Goal: Information Seeking & Learning: Learn about a topic

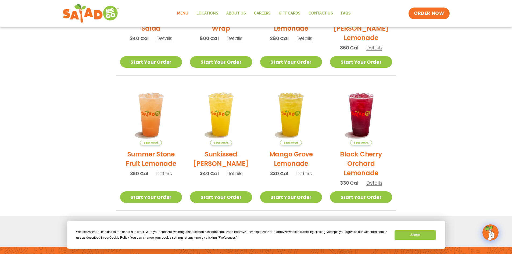
scroll to position [118, 0]
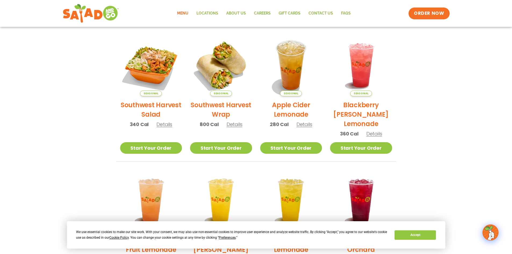
click at [182, 11] on link "Menu" at bounding box center [182, 13] width 19 height 12
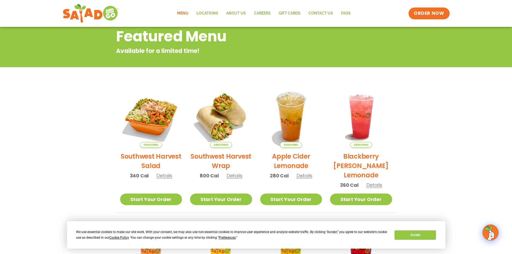
scroll to position [81, 0]
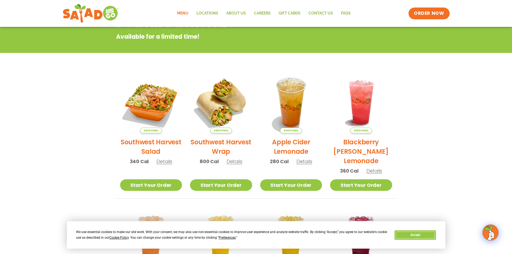
click at [420, 234] on button "Accept" at bounding box center [415, 234] width 41 height 9
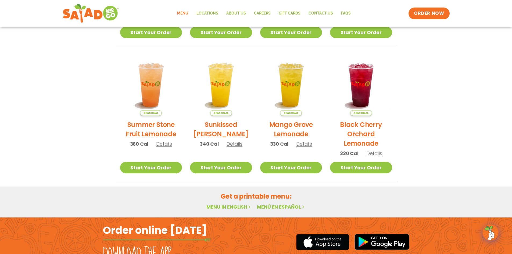
scroll to position [279, 0]
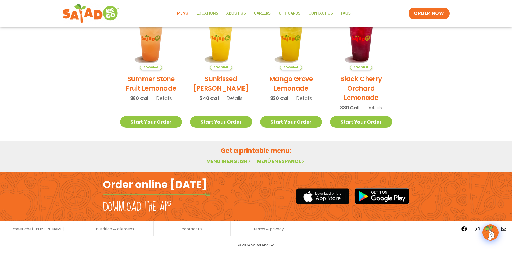
click at [238, 159] on link "Menu in English" at bounding box center [228, 161] width 45 height 7
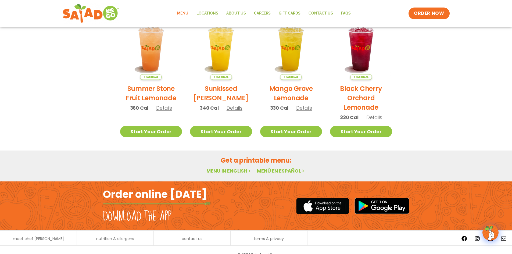
scroll to position [252, 0]
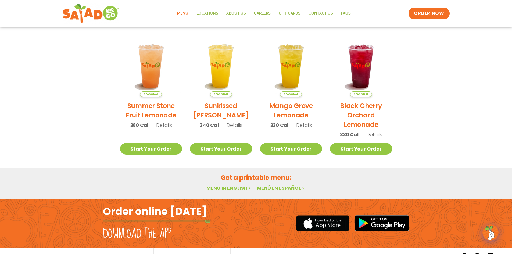
click at [189, 13] on link "Menu" at bounding box center [182, 13] width 19 height 12
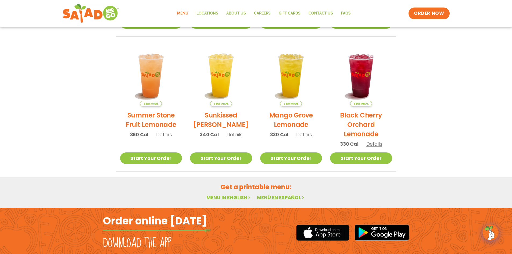
scroll to position [225, 0]
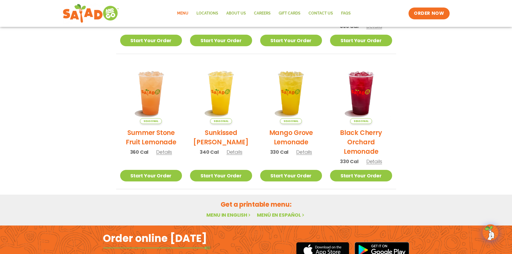
click at [235, 215] on link "Menu in English" at bounding box center [228, 215] width 45 height 7
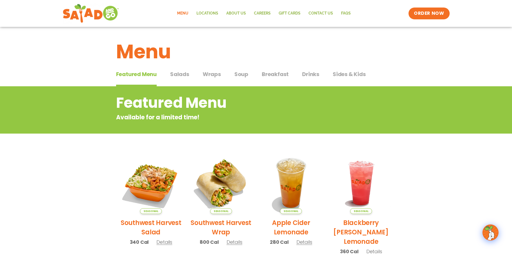
click at [184, 73] on span "Salads" at bounding box center [179, 74] width 19 height 8
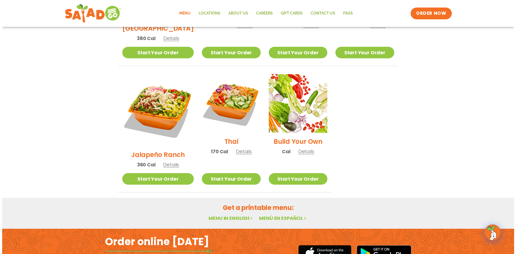
scroll to position [376, 0]
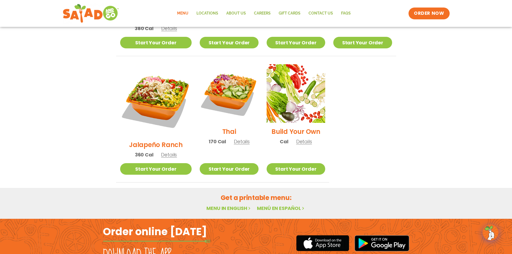
click at [152, 78] on img at bounding box center [156, 100] width 72 height 72
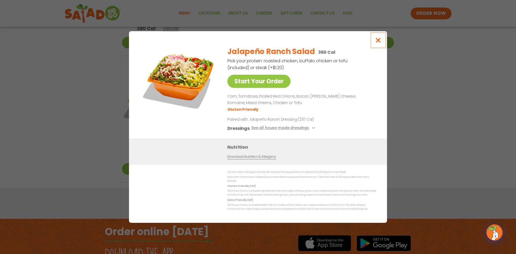
click at [379, 41] on icon "Close modal" at bounding box center [378, 40] width 7 height 6
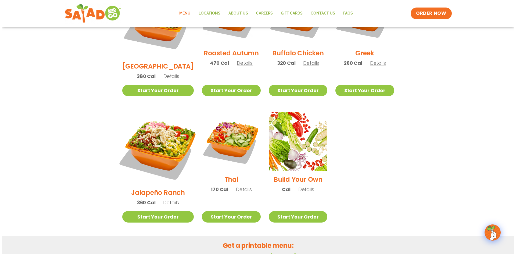
scroll to position [329, 0]
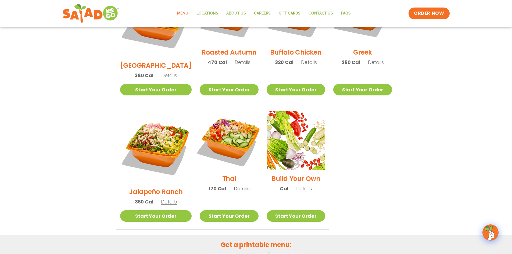
click at [234, 116] on img at bounding box center [229, 140] width 69 height 69
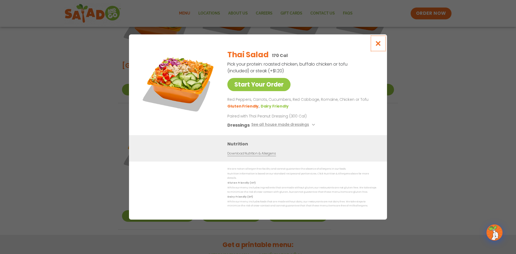
click at [380, 43] on icon "Close modal" at bounding box center [378, 44] width 7 height 6
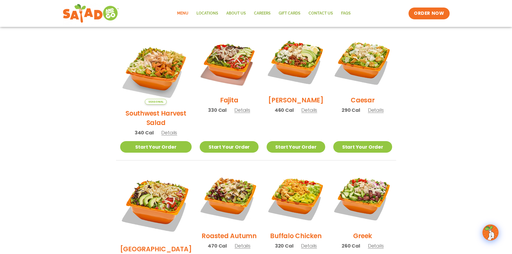
scroll to position [141, 0]
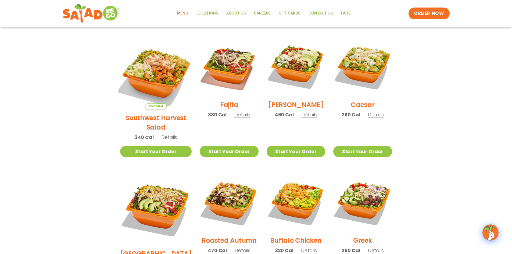
click at [161, 69] on img at bounding box center [156, 73] width 84 height 84
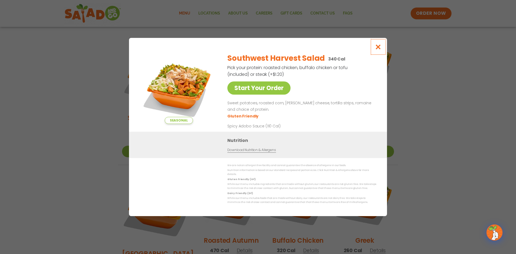
click at [378, 50] on icon "Close modal" at bounding box center [378, 47] width 7 height 6
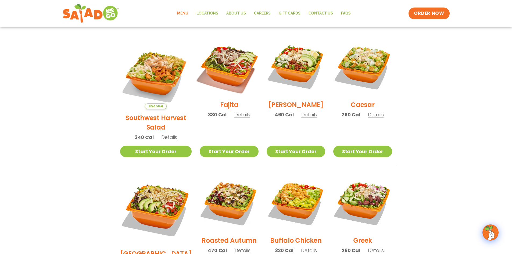
click at [225, 63] on img at bounding box center [229, 66] width 69 height 69
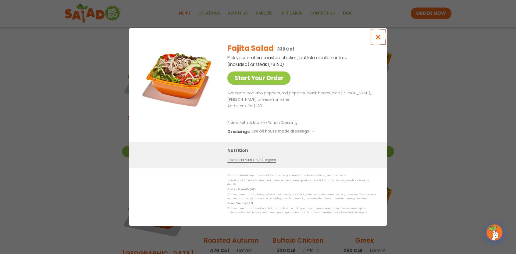
click at [377, 40] on icon "Close modal" at bounding box center [378, 37] width 7 height 6
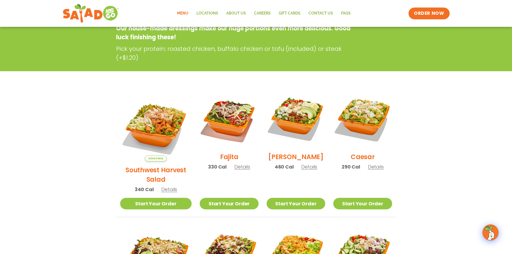
scroll to position [114, 0]
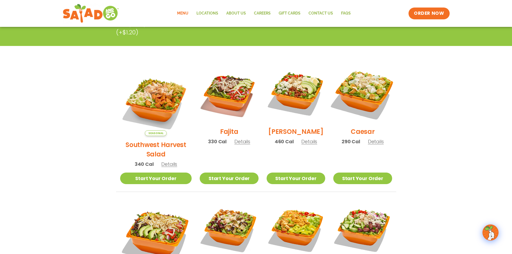
click at [371, 91] on img at bounding box center [362, 93] width 69 height 69
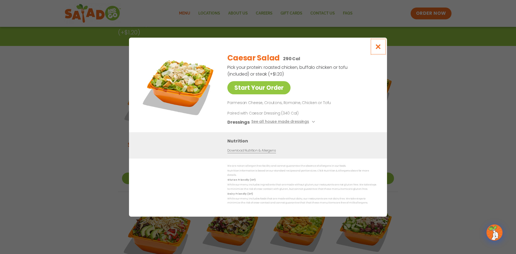
click at [372, 48] on button "Close modal" at bounding box center [378, 47] width 17 height 18
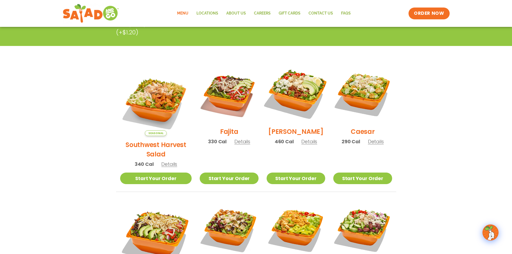
click at [293, 90] on img at bounding box center [296, 93] width 69 height 69
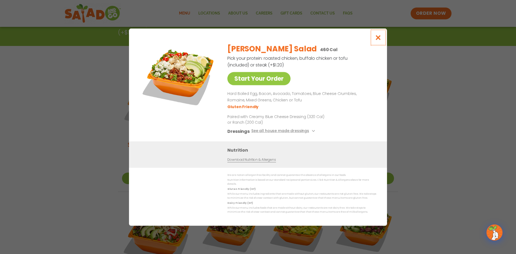
click at [384, 33] on button "Close modal" at bounding box center [378, 37] width 17 height 18
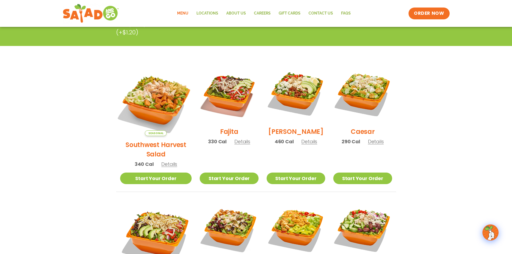
click at [149, 97] on img at bounding box center [156, 100] width 84 height 84
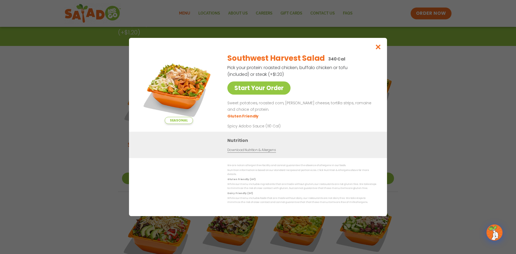
click at [373, 60] on div "Southwest Harvest Salad 340 Cal" at bounding box center [300, 58] width 147 height 11
click at [376, 50] on icon "Close modal" at bounding box center [378, 47] width 7 height 6
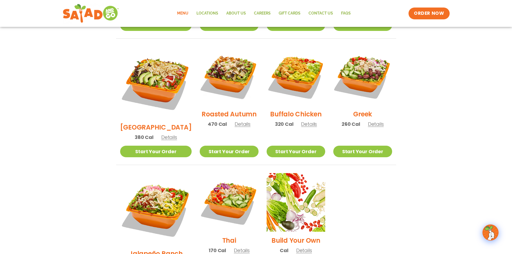
scroll to position [276, 0]
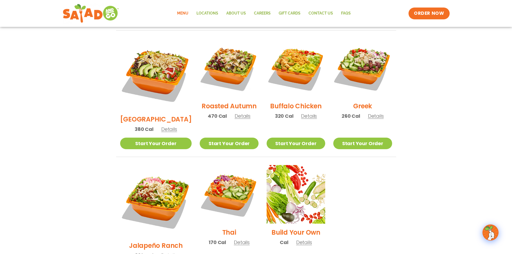
click at [163, 174] on img at bounding box center [156, 201] width 72 height 72
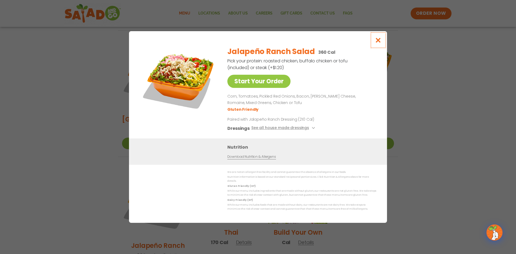
click at [376, 43] on icon "Close modal" at bounding box center [378, 40] width 7 height 6
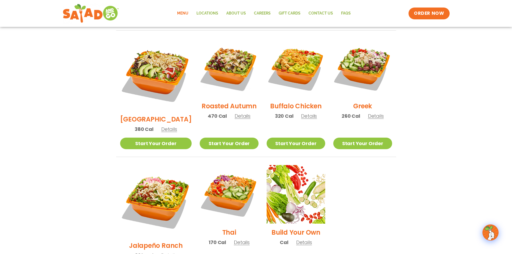
click at [300, 239] on span "Details" at bounding box center [304, 242] width 16 height 7
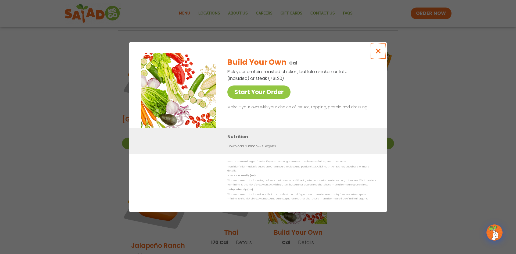
click at [380, 49] on icon "Close modal" at bounding box center [378, 51] width 7 height 6
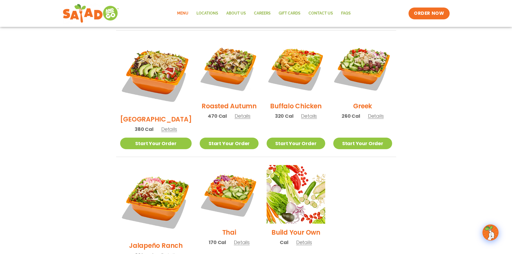
click at [300, 101] on h2 "Buffalo Chicken" at bounding box center [295, 105] width 51 height 9
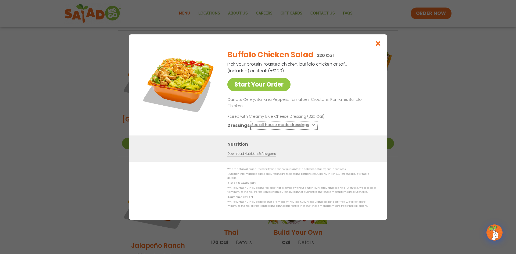
click at [312, 123] on button "See all house made dressings" at bounding box center [283, 125] width 65 height 7
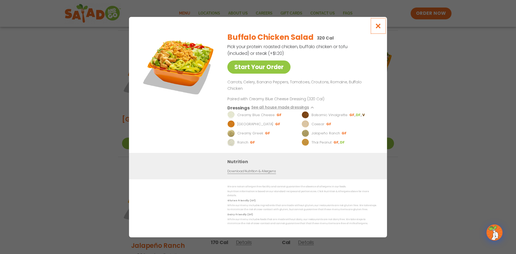
click at [378, 29] on icon "Close modal" at bounding box center [378, 26] width 7 height 6
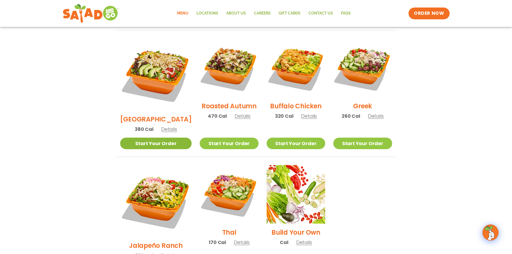
click at [156, 138] on link "Start Your Order" at bounding box center [156, 144] width 72 height 12
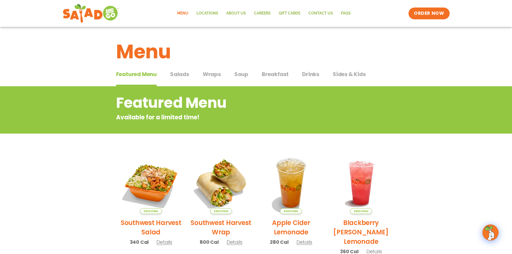
click at [187, 73] on span "Salads" at bounding box center [179, 74] width 19 height 8
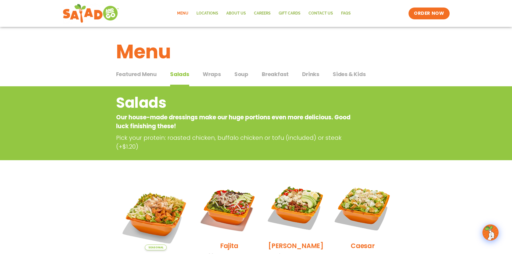
click at [151, 72] on span "Featured Menu" at bounding box center [136, 74] width 41 height 8
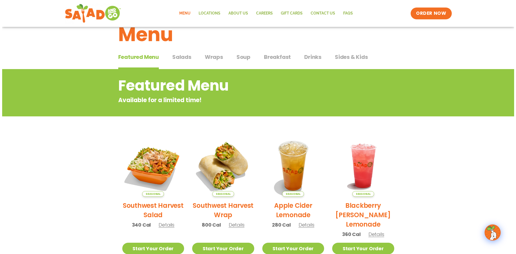
scroll to position [81, 0]
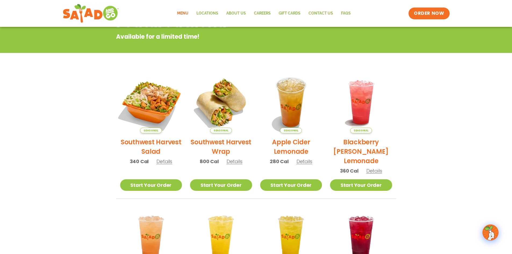
click at [147, 102] on img at bounding box center [151, 102] width 73 height 73
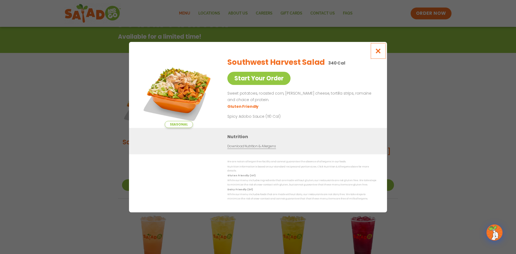
click at [377, 53] on icon "Close modal" at bounding box center [378, 51] width 7 height 6
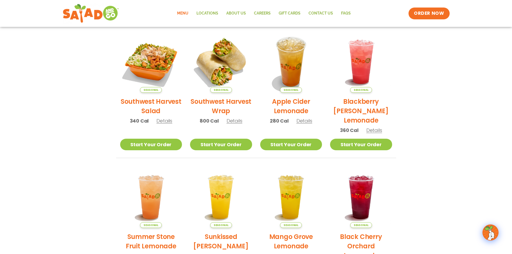
scroll to position [10, 0]
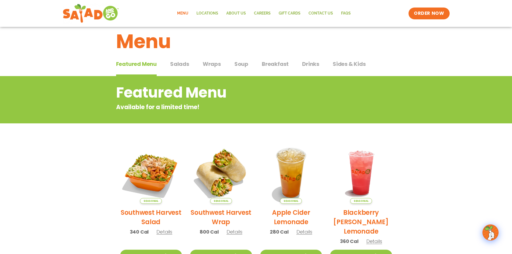
click at [180, 61] on span "Salads" at bounding box center [179, 64] width 19 height 8
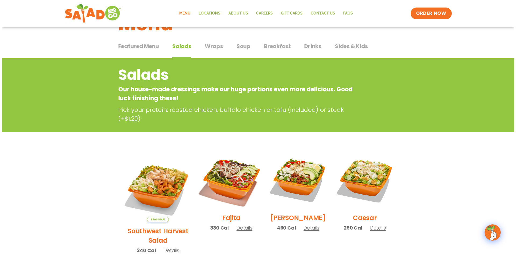
scroll to position [64, 0]
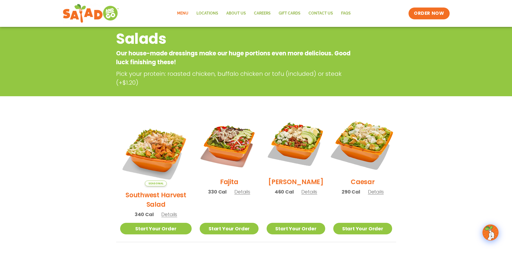
click at [370, 135] on img at bounding box center [362, 143] width 69 height 69
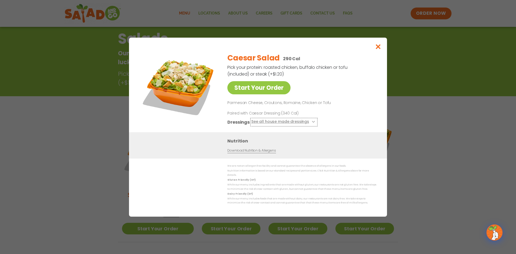
click at [286, 123] on button "See all house made dressings" at bounding box center [283, 122] width 65 height 7
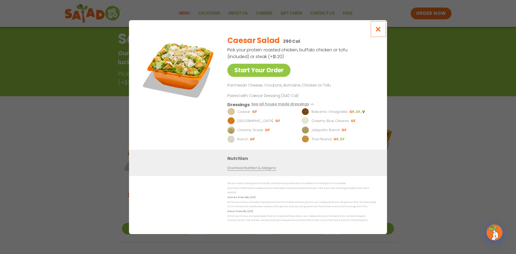
click at [376, 31] on icon "Close modal" at bounding box center [378, 29] width 7 height 6
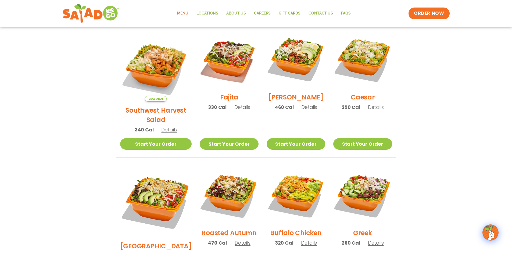
scroll to position [140, 0]
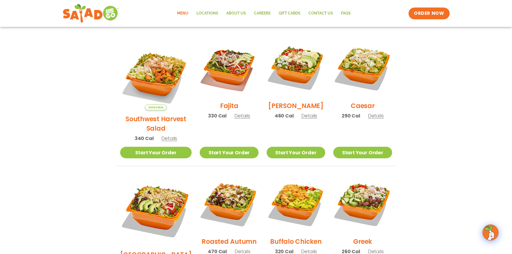
click at [204, 67] on img at bounding box center [229, 67] width 59 height 59
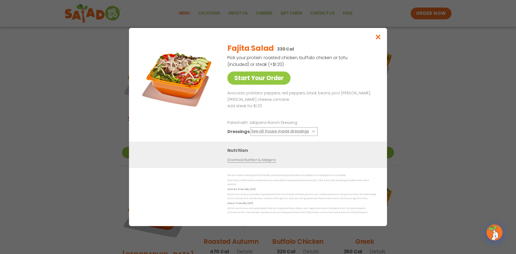
click at [283, 131] on button "See all house made dressings" at bounding box center [283, 131] width 65 height 7
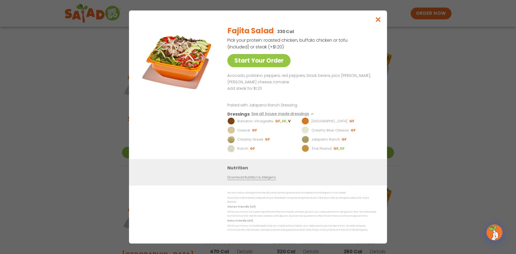
click at [335, 58] on div "Fajita Salad 330 Cal Pick your protein: roasted chicken, buffalo chicken or tof…" at bounding box center [300, 90] width 147 height 138
click at [255, 60] on link "Start Your Order" at bounding box center [258, 60] width 63 height 13
click at [377, 21] on icon "Close modal" at bounding box center [378, 20] width 7 height 6
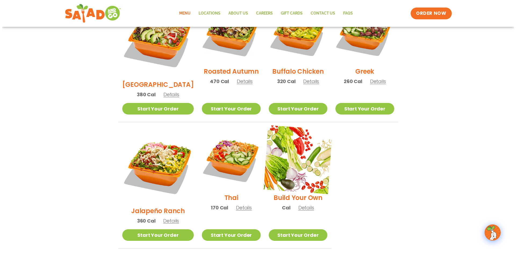
scroll to position [328, 0]
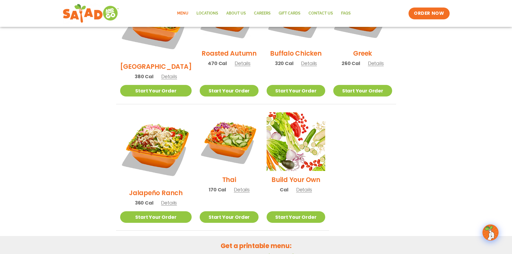
click at [302, 186] on span "Details" at bounding box center [304, 189] width 16 height 7
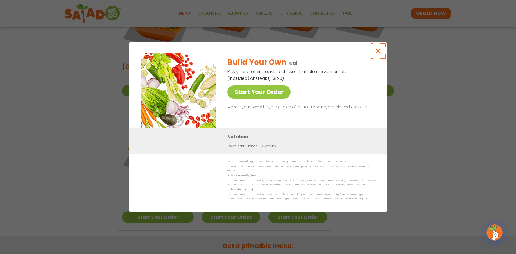
click at [379, 52] on icon "Close modal" at bounding box center [378, 51] width 7 height 6
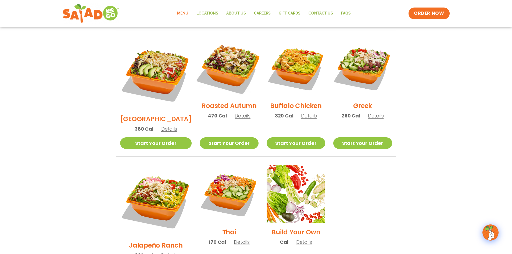
scroll to position [276, 0]
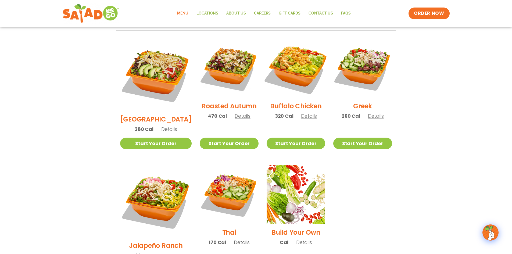
click at [289, 55] on img at bounding box center [296, 68] width 69 height 69
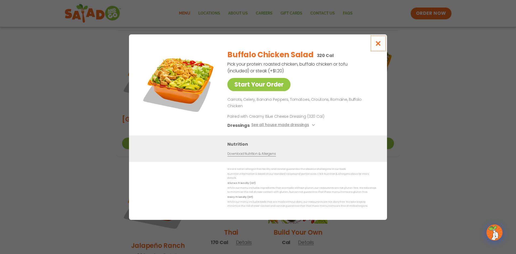
click at [380, 46] on icon "Close modal" at bounding box center [378, 44] width 7 height 6
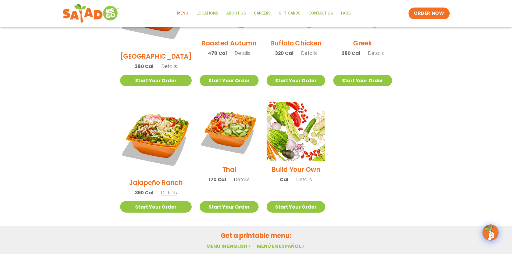
scroll to position [329, 0]
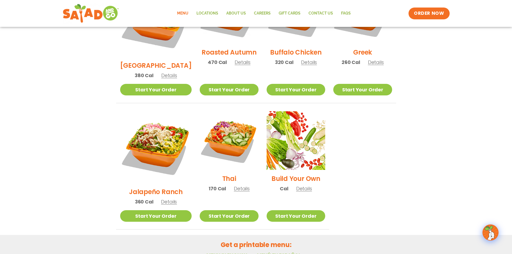
click at [238, 252] on link "Menu in English" at bounding box center [228, 255] width 45 height 7
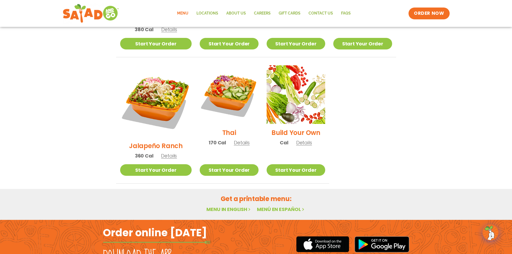
scroll to position [367, 0]
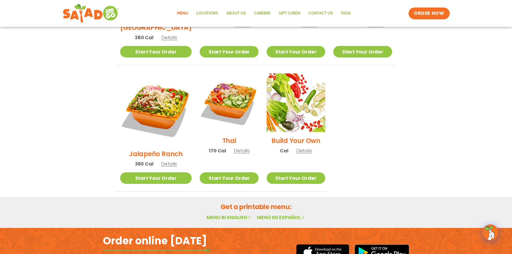
click at [250, 215] on icon at bounding box center [249, 217] width 5 height 5
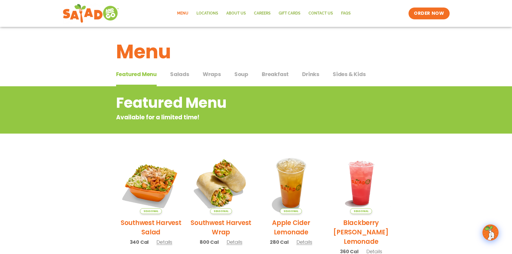
click at [213, 73] on span "Wraps" at bounding box center [212, 74] width 18 height 8
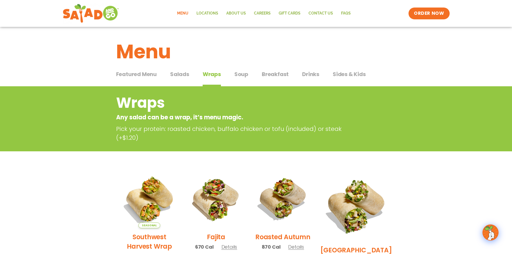
click at [176, 69] on div "Featured Menu Featured Menu Salads Salads Wraps Wraps Soup Soup Breakfast Break…" at bounding box center [256, 77] width 280 height 18
click at [177, 72] on span "Salads" at bounding box center [179, 74] width 19 height 8
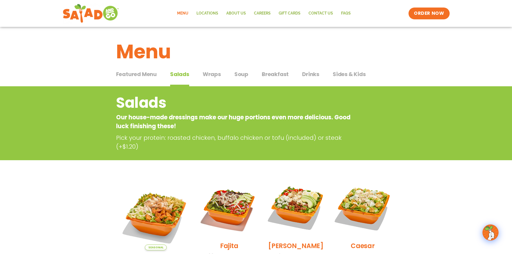
click at [151, 77] on span "Featured Menu" at bounding box center [136, 74] width 41 height 8
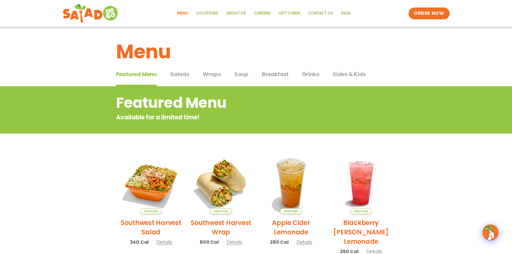
click at [186, 74] on span "Salads" at bounding box center [179, 74] width 19 height 8
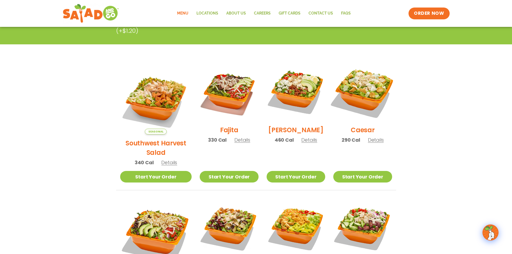
scroll to position [161, 0]
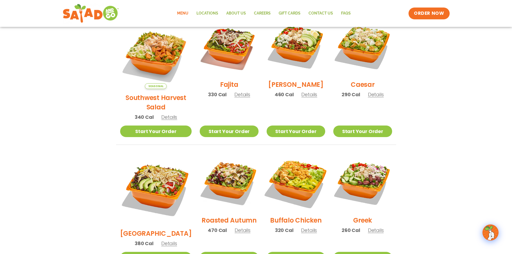
click at [302, 166] on img at bounding box center [296, 182] width 69 height 69
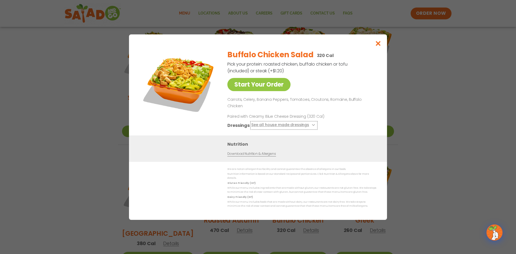
click at [313, 123] on button "See all house made dressings" at bounding box center [283, 125] width 65 height 7
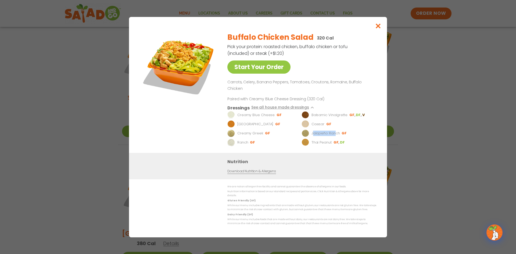
drag, startPoint x: 312, startPoint y: 133, endPoint x: 334, endPoint y: 132, distance: 22.1
click at [334, 132] on p "Jalapeño Ranch" at bounding box center [326, 132] width 28 height 5
click at [310, 132] on li "Jalapeño Ranch GF" at bounding box center [338, 133] width 73 height 8
drag, startPoint x: 312, startPoint y: 131, endPoint x: 339, endPoint y: 130, distance: 27.2
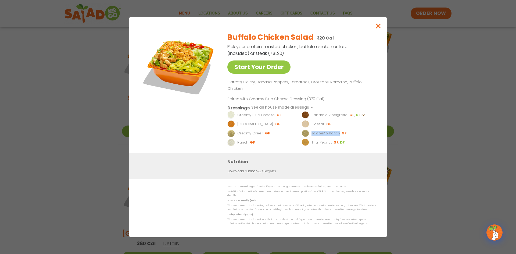
click at [339, 130] on p "Jalapeño Ranch" at bounding box center [326, 132] width 28 height 5
click at [379, 29] on icon "Close modal" at bounding box center [378, 26] width 7 height 6
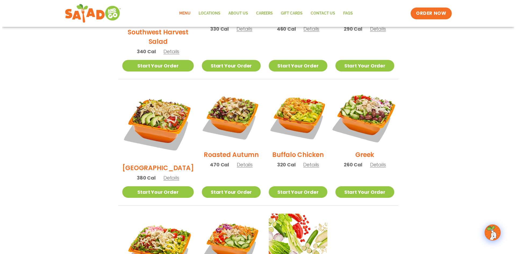
scroll to position [296, 0]
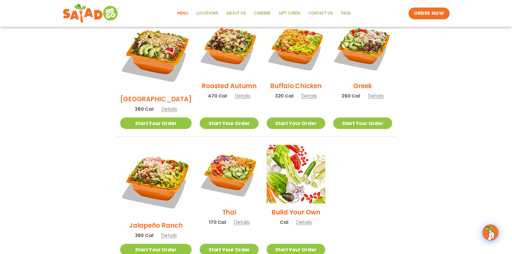
click at [294, 160] on img at bounding box center [296, 174] width 59 height 59
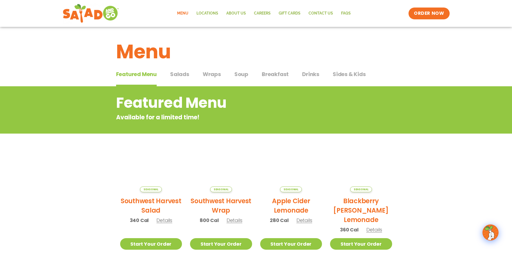
click at [219, 91] on div "Menu Featured Menu Featured Menu Salads Salads Wraps Wraps Soup Soup Breakfast …" at bounding box center [256, 217] width 512 height 381
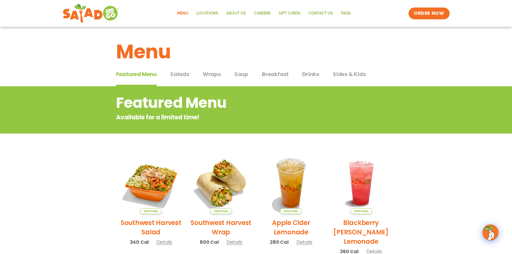
click at [176, 75] on span "Salads" at bounding box center [179, 74] width 19 height 8
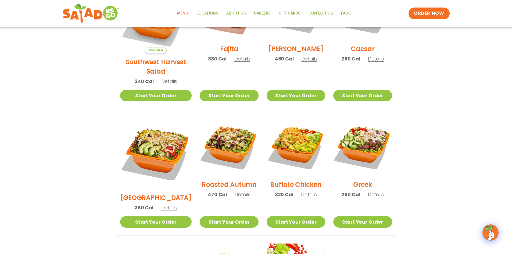
scroll to position [215, 0]
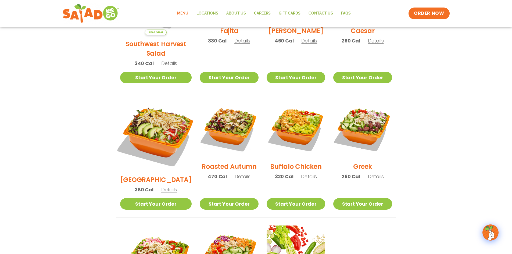
click at [151, 120] on img at bounding box center [156, 135] width 84 height 84
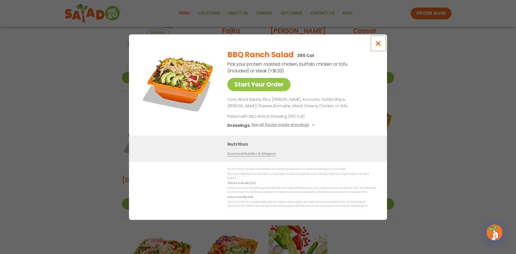
click at [377, 44] on icon "Close modal" at bounding box center [378, 44] width 7 height 6
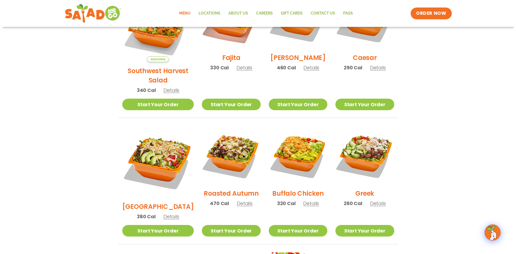
scroll to position [54, 0]
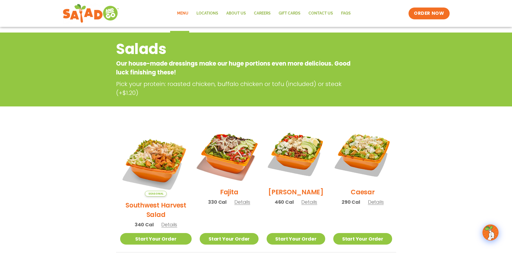
click at [222, 159] on img at bounding box center [229, 154] width 69 height 69
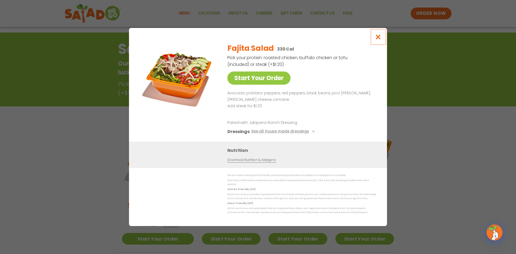
drag, startPoint x: 378, startPoint y: 37, endPoint x: 348, endPoint y: 2, distance: 46.2
click at [377, 36] on icon "Close modal" at bounding box center [378, 37] width 7 height 6
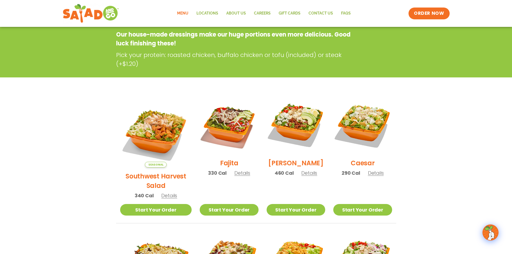
scroll to position [86, 0]
